Goal: Information Seeking & Learning: Learn about a topic

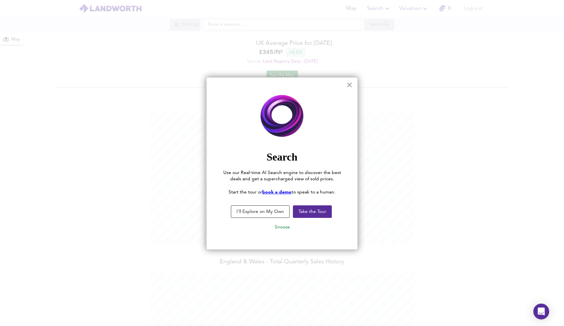
click at [350, 83] on button "×" at bounding box center [349, 84] width 6 height 11
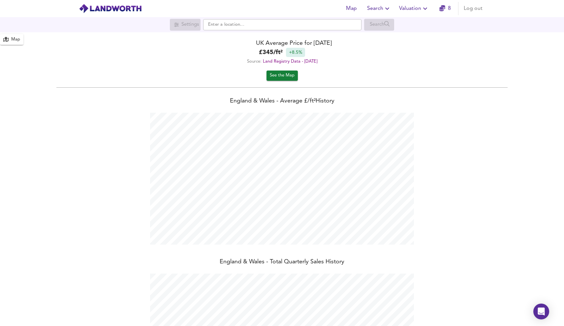
click at [416, 8] on span "Valuation" at bounding box center [414, 8] width 30 height 9
click at [409, 34] on li "Valuation Report History" at bounding box center [414, 36] width 79 height 12
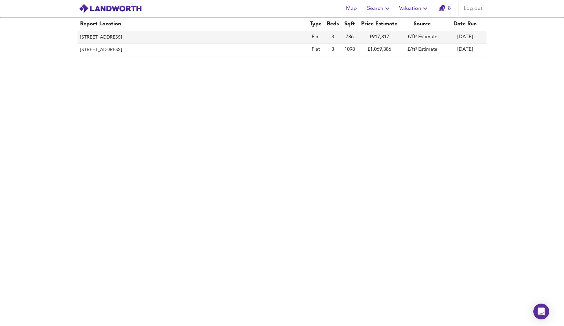
click at [256, 36] on th "[STREET_ADDRESS]" at bounding box center [193, 37] width 230 height 13
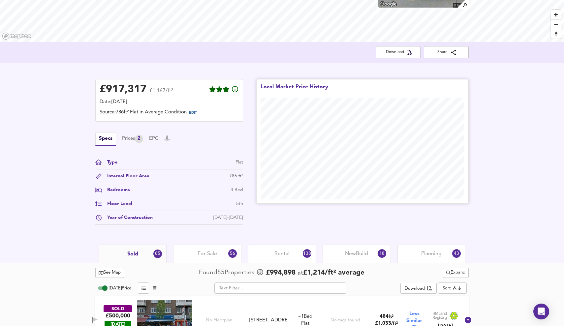
scroll to position [85, 0]
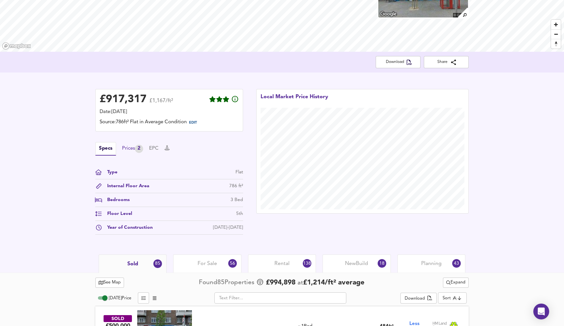
click at [136, 146] on div "Prices 2" at bounding box center [132, 149] width 21 height 8
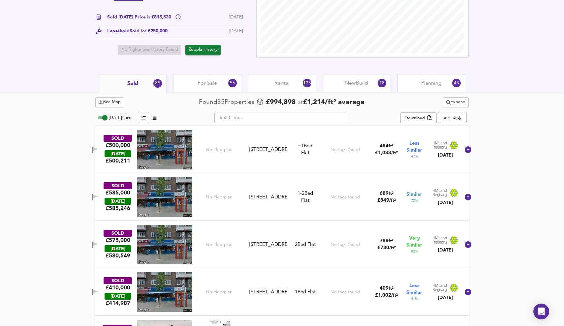
scroll to position [241, 0]
click at [214, 87] on div "For Sale 56" at bounding box center [207, 83] width 68 height 18
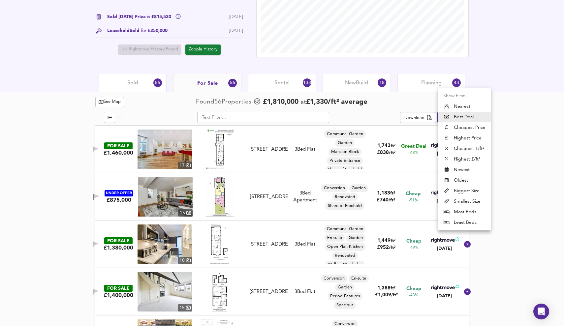
click at [505, 123] on div at bounding box center [282, 163] width 564 height 326
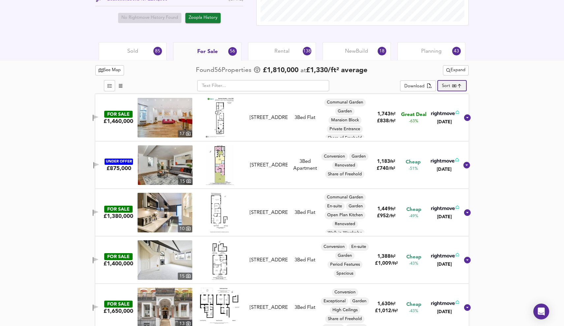
scroll to position [272, 0]
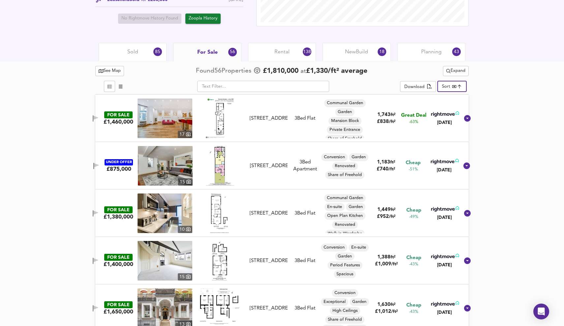
click at [455, 73] on span "Expand" at bounding box center [455, 71] width 19 height 8
click at [460, 104] on icon at bounding box center [457, 105] width 8 height 5
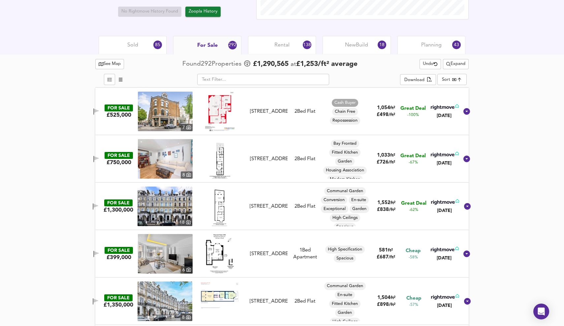
scroll to position [278, 0]
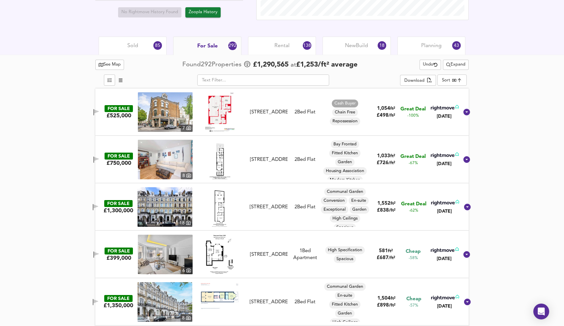
click at [175, 112] on img at bounding box center [165, 112] width 55 height 40
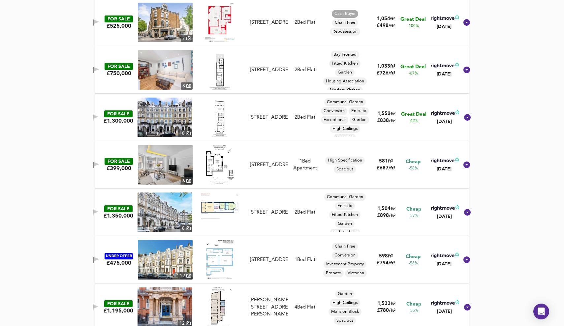
scroll to position [368, 0]
click at [211, 165] on img at bounding box center [220, 165] width 28 height 40
click at [167, 175] on img at bounding box center [165, 165] width 55 height 40
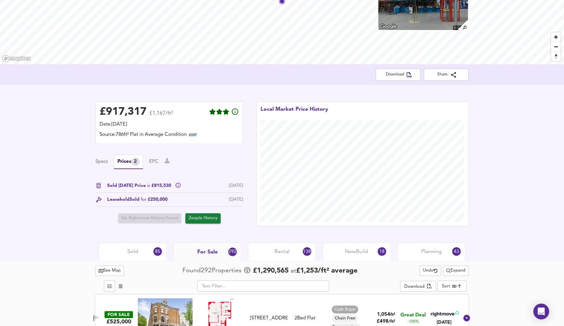
scroll to position [91, 0]
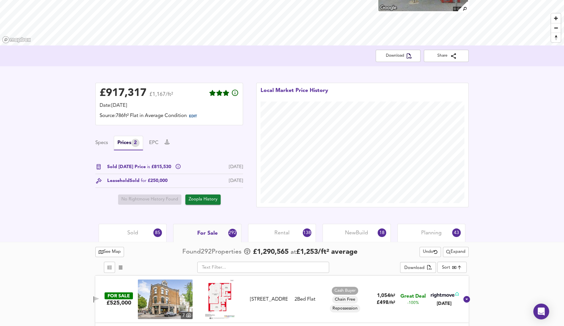
click at [285, 232] on span "Rental" at bounding box center [281, 233] width 15 height 7
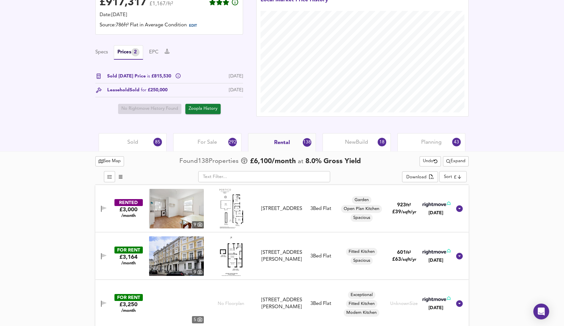
scroll to position [185, 0]
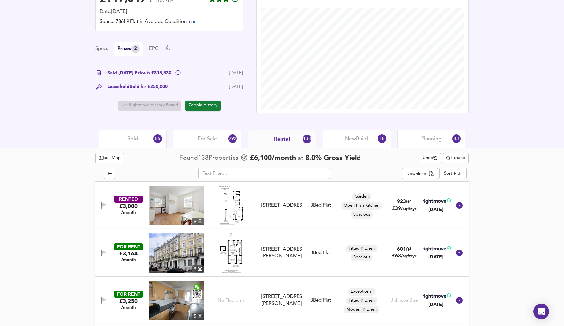
click at [457, 157] on span "Expand" at bounding box center [455, 158] width 19 height 8
click at [462, 169] on li "½ mile 1 mile" at bounding box center [455, 171] width 62 height 11
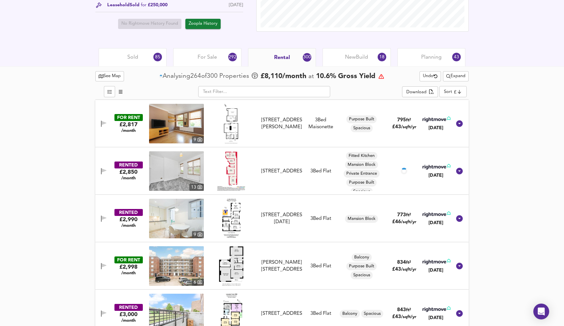
scroll to position [268, 0]
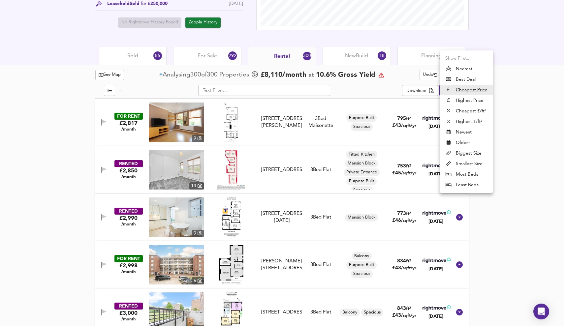
click at [460, 79] on li "Best Deal" at bounding box center [466, 79] width 53 height 11
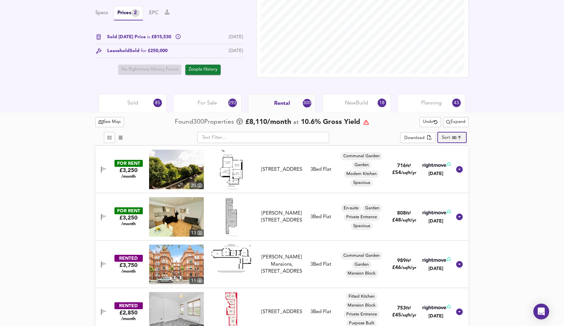
scroll to position [220, 0]
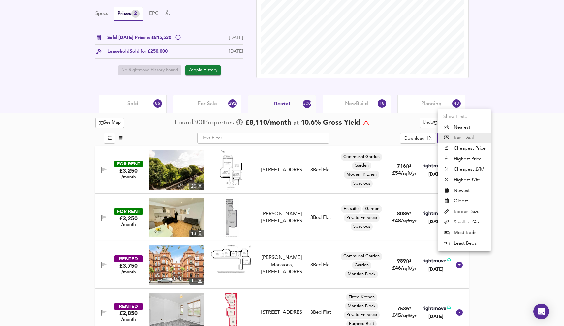
click at [462, 124] on li "Nearest" at bounding box center [464, 127] width 53 height 11
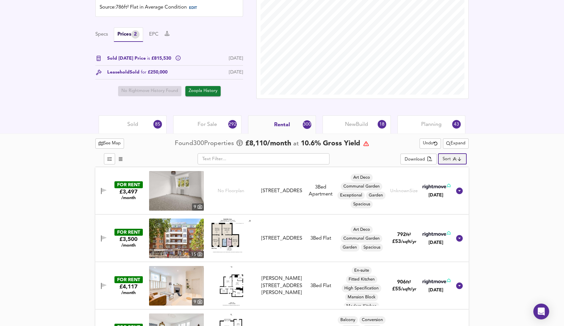
scroll to position [184, 0]
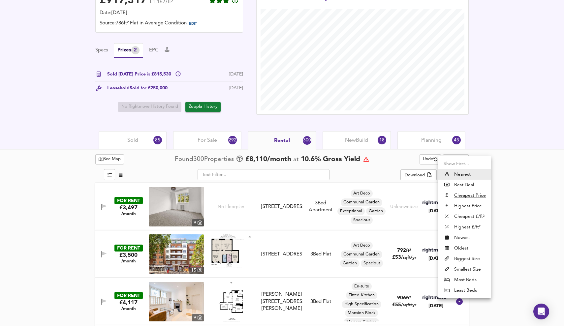
click at [476, 215] on li "Cheapest £/ft²" at bounding box center [464, 216] width 53 height 11
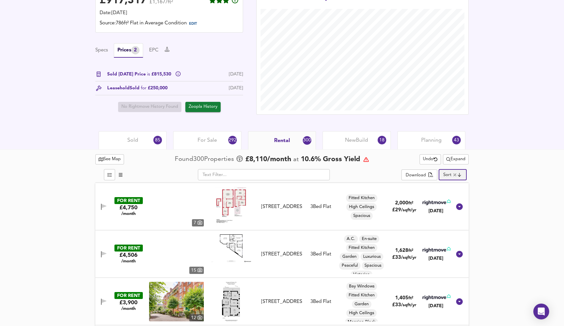
type input "lowppsf"
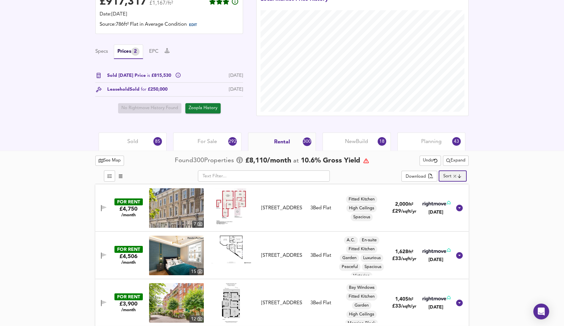
scroll to position [183, 0]
